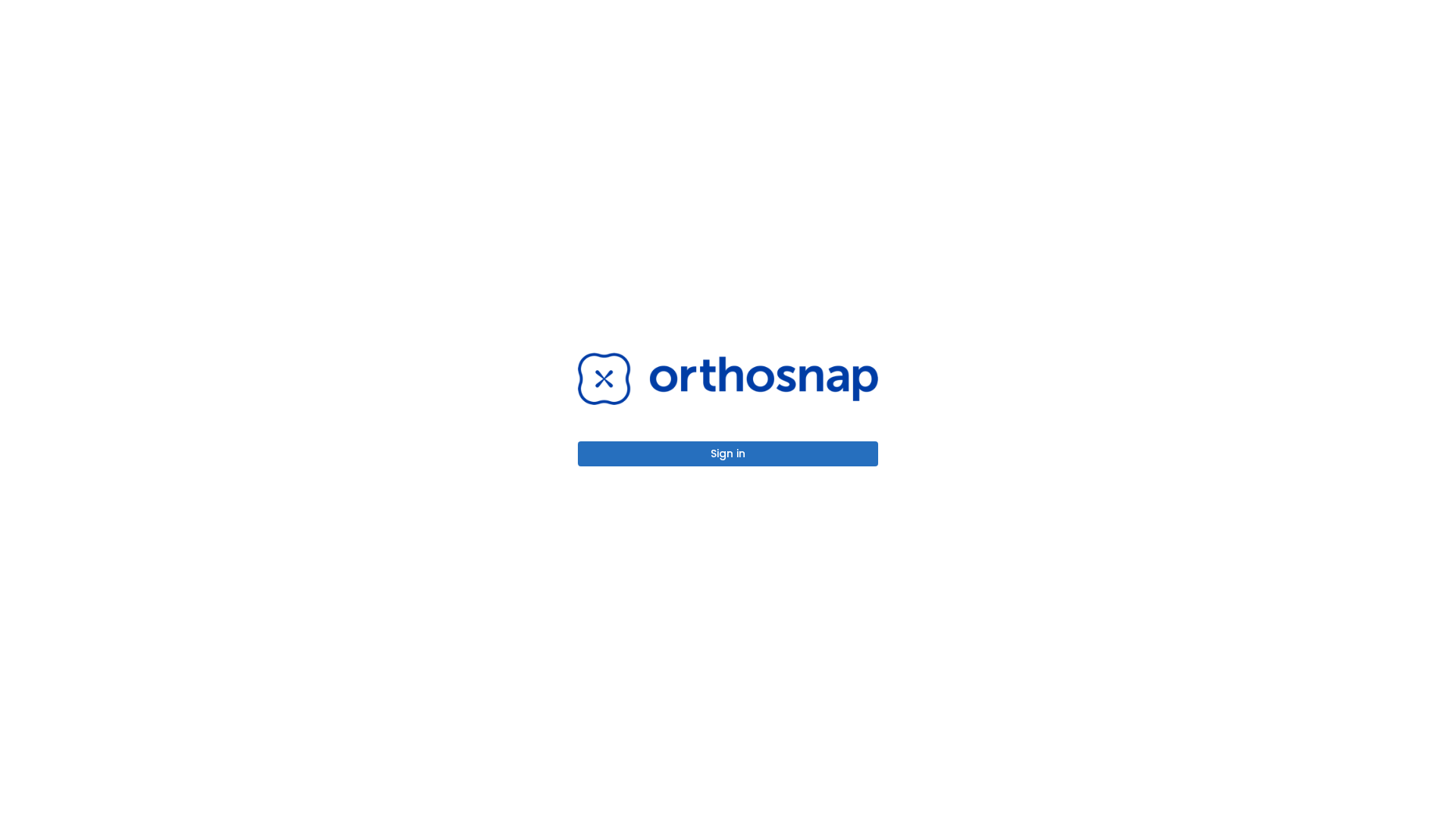
click at [728, 453] on button "Sign in" at bounding box center [728, 453] width 300 height 25
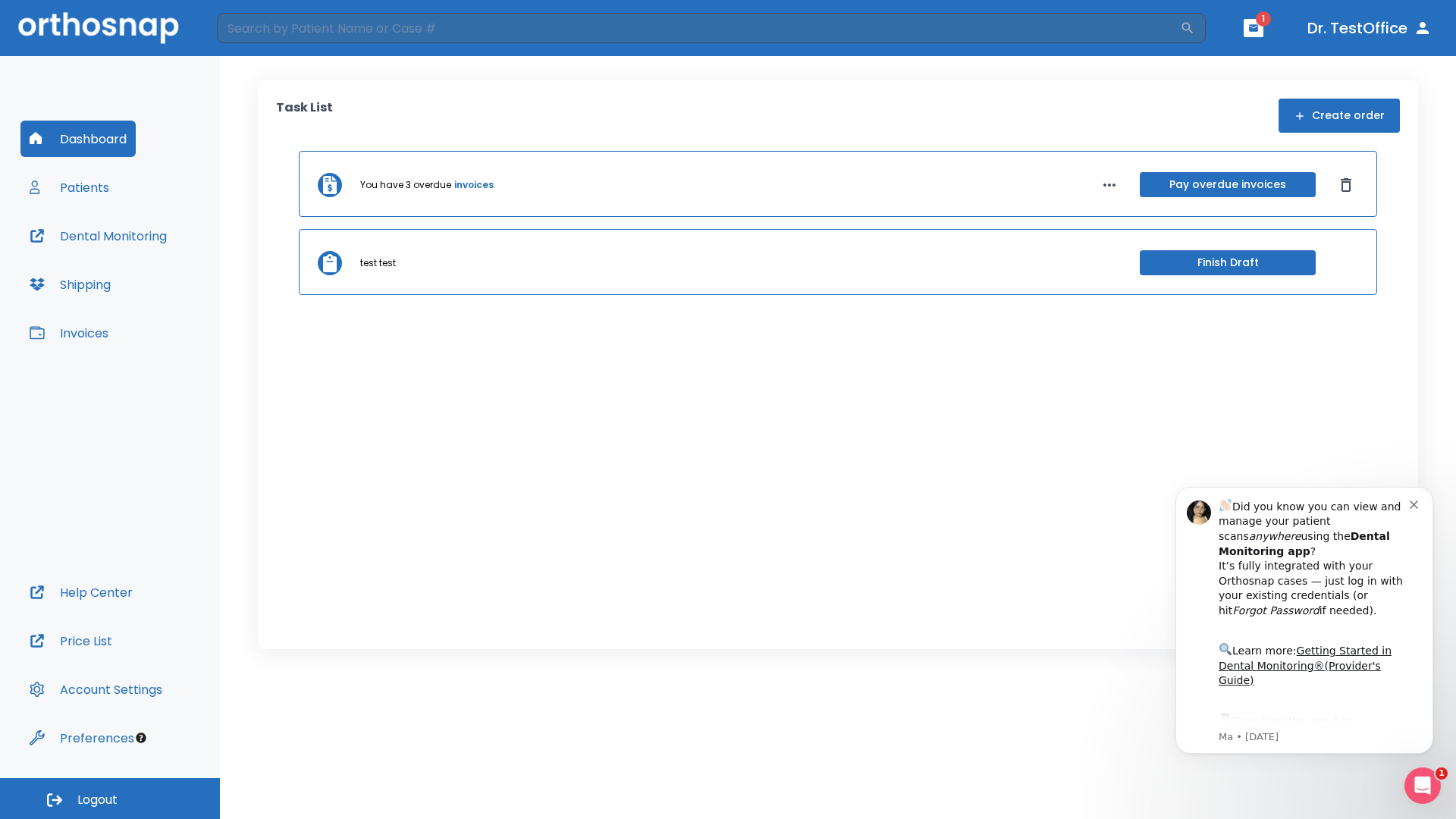
click at [110, 799] on span "Logout" at bounding box center [98, 800] width 40 height 16
